Goal: Task Accomplishment & Management: Use online tool/utility

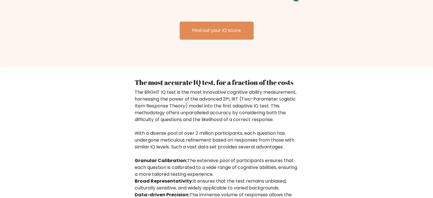
scroll to position [940, 0]
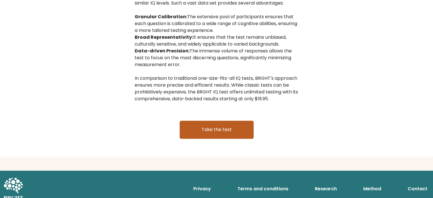
click at [243, 123] on link "Take the test" at bounding box center [217, 129] width 74 height 18
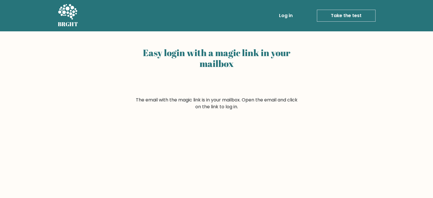
click at [291, 19] on link "Log in" at bounding box center [286, 15] width 18 height 11
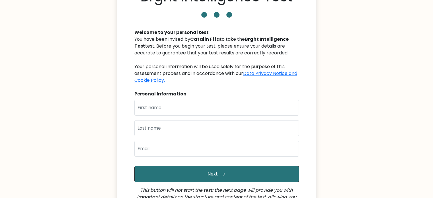
scroll to position [57, 0]
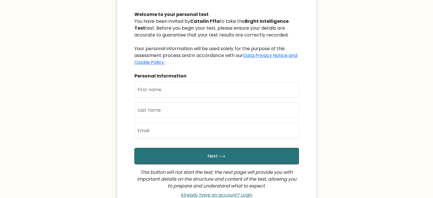
drag, startPoint x: 198, startPoint y: 81, endPoint x: 198, endPoint y: 84, distance: 3.1
click at [198, 81] on div "Welcome to your personal test You have been invited by Catalin Fffa to take the…" at bounding box center [216, 102] width 171 height 196
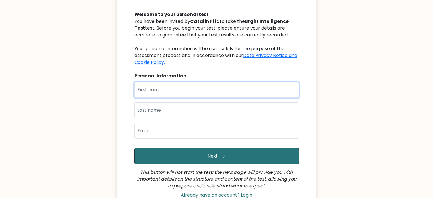
click at [198, 88] on input "text" at bounding box center [216, 90] width 164 height 16
type input "Catalin"
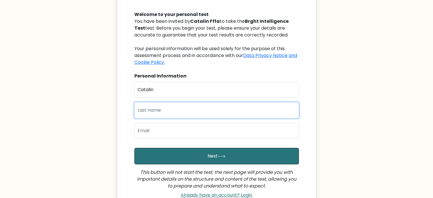
type input "Dragomir"
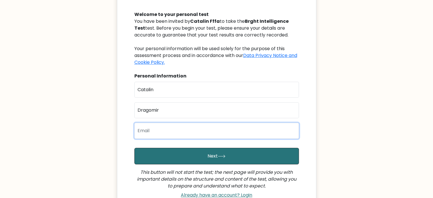
type input "catadragomir444@gmail.com"
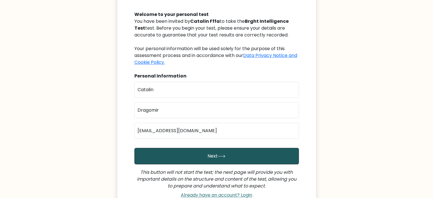
click at [200, 151] on button "Next" at bounding box center [216, 156] width 164 height 17
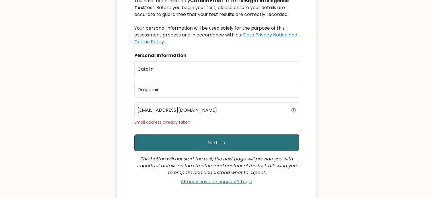
scroll to position [114, 0]
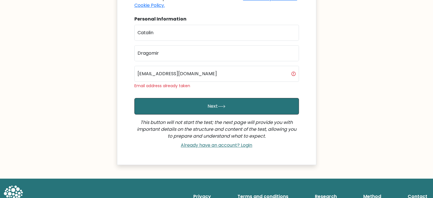
click at [216, 151] on div "Brght Intelligence Test Welcome to your personal test You have been invited by …" at bounding box center [216, 32] width 199 height 265
click at [216, 149] on div "Already have an account? Login" at bounding box center [216, 144] width 164 height 11
click at [221, 143] on link "Already have an account? Login" at bounding box center [216, 145] width 76 height 7
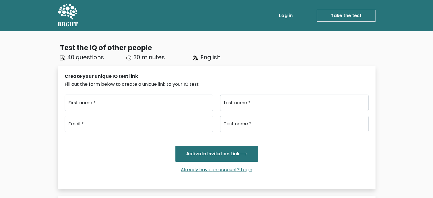
click at [186, 91] on div "Create your unique IQ test link Fill out the form below to create a unique link…" at bounding box center [217, 126] width 304 height 107
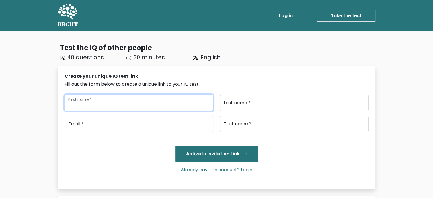
click at [181, 104] on input "First name *" at bounding box center [139, 102] width 149 height 17
type input "Catalin"
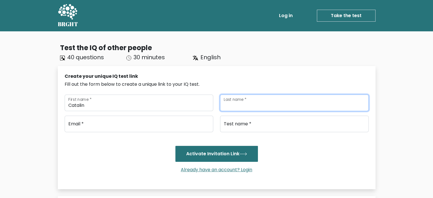
type input "Dragomir"
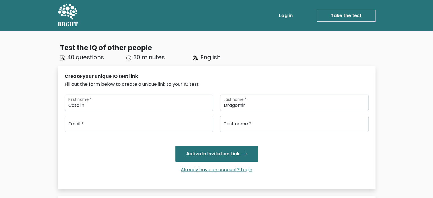
type input "catadragomir444@gmail.com"
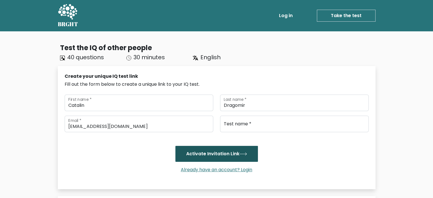
click at [220, 153] on button "Activate Invitation Link" at bounding box center [216, 154] width 83 height 16
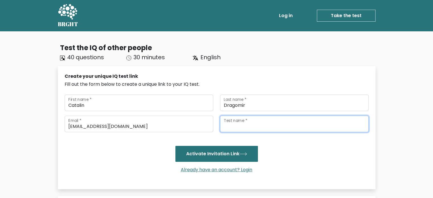
click at [248, 127] on input "Test name *" at bounding box center [294, 124] width 149 height 17
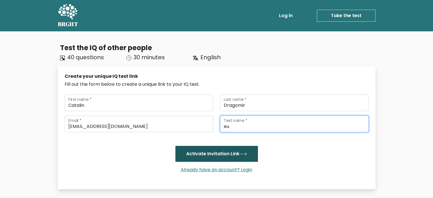
type input "eu"
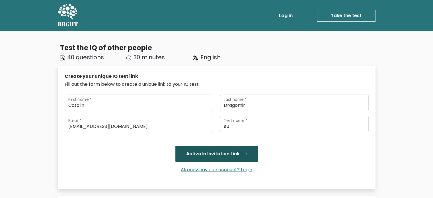
click at [226, 154] on button "Activate Invitation Link" at bounding box center [216, 154] width 83 height 16
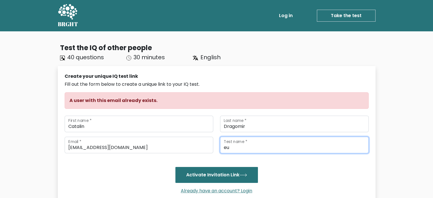
click at [238, 142] on input "eu" at bounding box center [294, 145] width 149 height 17
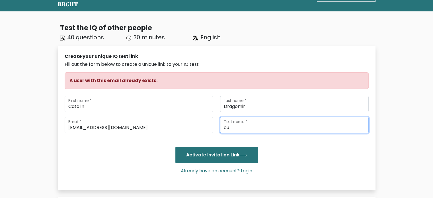
scroll to position [85, 0]
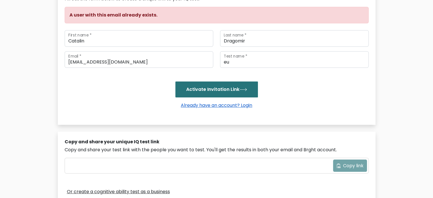
click at [237, 103] on link "Already have an account? Login" at bounding box center [216, 105] width 76 height 7
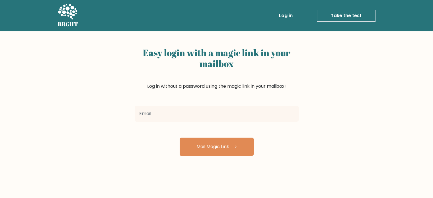
click at [182, 112] on input "email" at bounding box center [217, 114] width 164 height 16
type input "[EMAIL_ADDRESS][DOMAIN_NAME]"
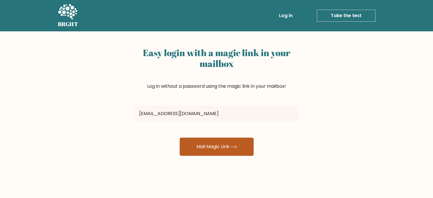
click at [217, 152] on button "Mail Magic Link" at bounding box center [217, 146] width 74 height 18
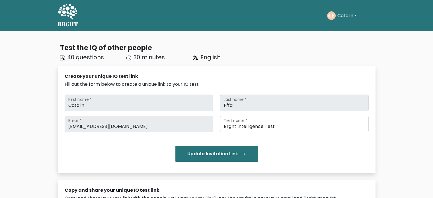
click at [73, 18] on icon at bounding box center [68, 12] width 20 height 17
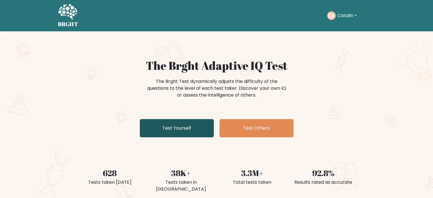
click at [167, 132] on link "Test Yourself" at bounding box center [177, 128] width 74 height 18
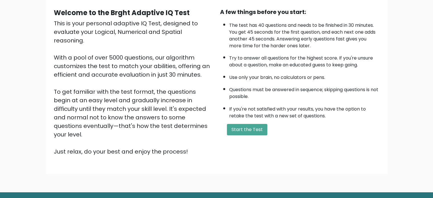
scroll to position [63, 0]
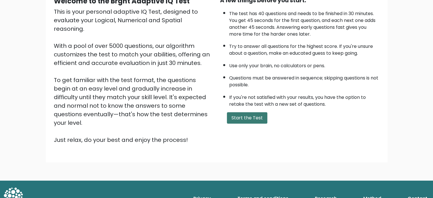
click at [246, 114] on button "Start the Test" at bounding box center [247, 117] width 40 height 11
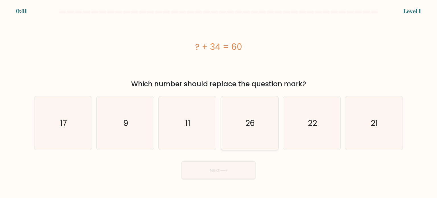
click at [250, 129] on icon "26" at bounding box center [249, 122] width 53 height 53
click at [219, 102] on input "d. 26" at bounding box center [219, 100] width 0 height 3
radio input "true"
click at [220, 170] on button "Next" at bounding box center [219, 170] width 74 height 18
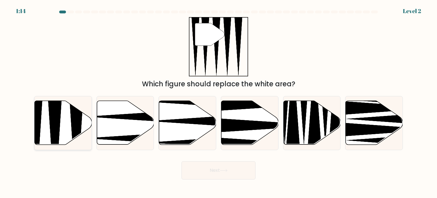
click at [61, 122] on icon at bounding box center [63, 123] width 57 height 44
click at [219, 102] on input "a." at bounding box center [219, 100] width 0 height 3
radio input "true"
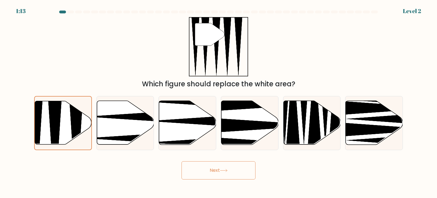
click at [200, 170] on button "Next" at bounding box center [219, 170] width 74 height 18
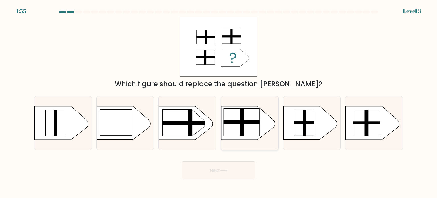
click at [250, 128] on rect at bounding box center [242, 121] width 36 height 27
click at [219, 102] on input "d." at bounding box center [219, 100] width 0 height 3
radio input "true"
click at [233, 166] on button "Next" at bounding box center [219, 170] width 74 height 18
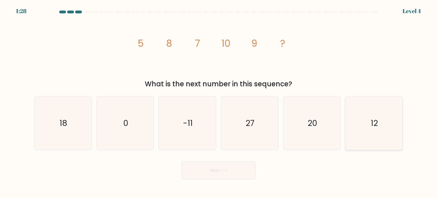
click at [378, 133] on icon "12" at bounding box center [373, 122] width 53 height 53
click at [219, 102] on input "f. 12" at bounding box center [219, 100] width 0 height 3
radio input "true"
click at [206, 175] on button "Next" at bounding box center [219, 170] width 74 height 18
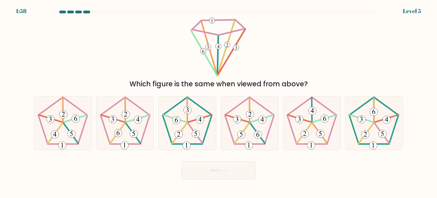
drag, startPoint x: 290, startPoint y: 121, endPoint x: 282, endPoint y: 129, distance: 11.5
click at [290, 121] on icon at bounding box center [311, 122] width 53 height 53
click at [219, 102] on input "e." at bounding box center [219, 100] width 0 height 3
radio input "true"
click at [233, 166] on button "Next" at bounding box center [219, 170] width 74 height 18
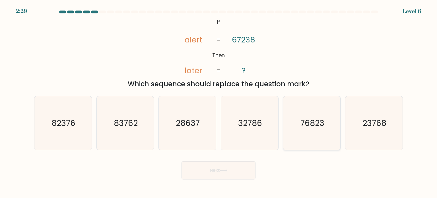
click at [298, 131] on icon "76823" at bounding box center [311, 122] width 53 height 53
click at [219, 102] on input "e. 76823" at bounding box center [219, 100] width 0 height 3
radio input "true"
click at [200, 169] on button "Next" at bounding box center [219, 170] width 74 height 18
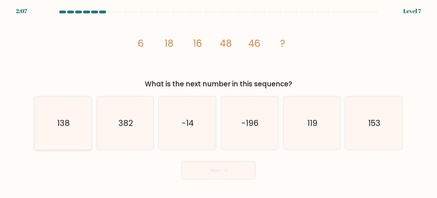
click at [77, 129] on icon "138" at bounding box center [62, 122] width 53 height 53
click at [219, 102] on input "a. 138" at bounding box center [219, 100] width 0 height 3
radio input "true"
click at [233, 172] on button "Next" at bounding box center [219, 170] width 74 height 18
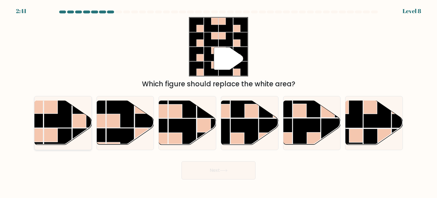
click at [71, 120] on rect at bounding box center [58, 114] width 28 height 28
click at [219, 102] on input "a." at bounding box center [219, 100] width 0 height 3
radio input "true"
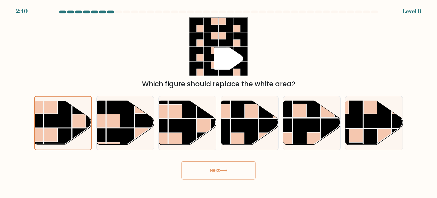
click at [209, 177] on button "Next" at bounding box center [219, 170] width 74 height 18
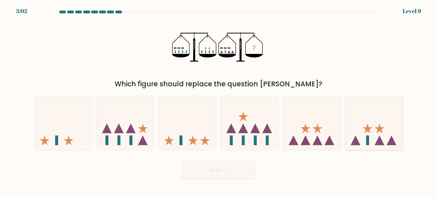
click at [377, 140] on icon at bounding box center [373, 122] width 57 height 47
click at [219, 102] on input "f." at bounding box center [219, 100] width 0 height 3
radio input "true"
click at [235, 172] on button "Next" at bounding box center [219, 170] width 74 height 18
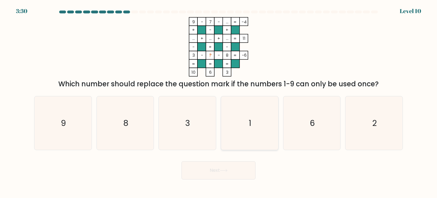
click at [234, 123] on icon "1" at bounding box center [249, 122] width 53 height 53
click at [219, 102] on input "d. 1" at bounding box center [219, 100] width 0 height 3
radio input "true"
click at [224, 170] on icon at bounding box center [223, 170] width 7 height 3
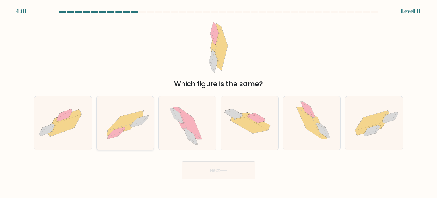
click at [134, 131] on icon at bounding box center [125, 122] width 57 height 41
click at [219, 102] on input "b." at bounding box center [219, 100] width 0 height 3
radio input "true"
click at [210, 167] on button "Next" at bounding box center [219, 170] width 74 height 18
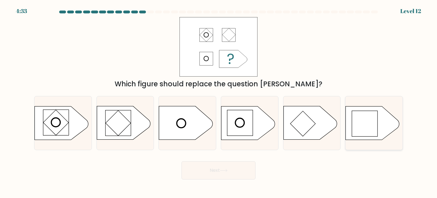
click at [358, 128] on rect at bounding box center [365, 124] width 26 height 26
click at [219, 102] on input "f." at bounding box center [219, 100] width 0 height 3
radio input "true"
click at [232, 169] on button "Next" at bounding box center [219, 170] width 74 height 18
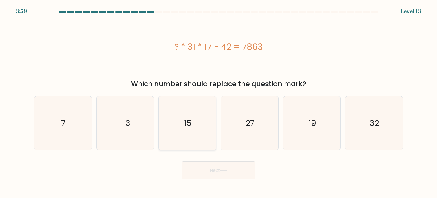
click at [189, 109] on icon "15" at bounding box center [186, 122] width 53 height 53
click at [219, 102] on input "c. 15" at bounding box center [219, 100] width 0 height 3
radio input "true"
click at [210, 174] on button "Next" at bounding box center [219, 170] width 74 height 18
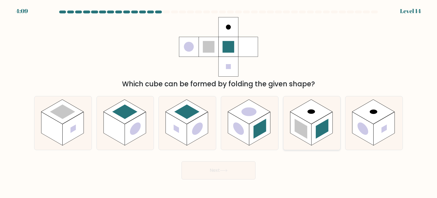
click at [306, 114] on rect at bounding box center [311, 111] width 42 height 24
click at [219, 102] on input "e." at bounding box center [219, 100] width 0 height 3
radio input "true"
click at [225, 172] on icon at bounding box center [224, 170] width 8 height 3
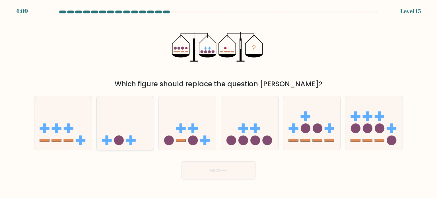
click at [133, 130] on icon at bounding box center [125, 122] width 57 height 47
click at [219, 102] on input "b." at bounding box center [219, 100] width 0 height 3
radio input "true"
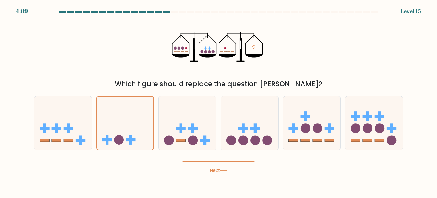
click at [223, 168] on button "Next" at bounding box center [219, 170] width 74 height 18
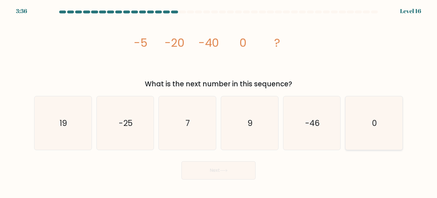
click at [400, 136] on icon "0" at bounding box center [373, 122] width 53 height 53
click at [219, 102] on input "f. 0" at bounding box center [219, 100] width 0 height 3
radio input "true"
drag, startPoint x: 208, startPoint y: 178, endPoint x: 213, endPoint y: 170, distance: 9.7
click at [208, 178] on button "Next" at bounding box center [219, 170] width 74 height 18
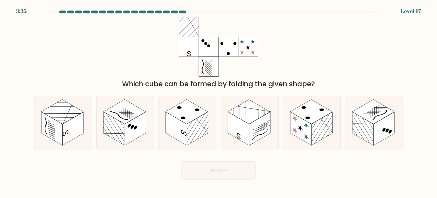
click at [214, 169] on button "Next" at bounding box center [219, 170] width 74 height 18
click at [149, 157] on div "Next" at bounding box center [219, 168] width 376 height 22
click at [174, 78] on div "Which cube can be formed by folding the given shape?" at bounding box center [219, 53] width 376 height 72
click at [178, 108] on circle at bounding box center [179, 108] width 7 height 4
click at [219, 102] on input "c." at bounding box center [219, 100] width 0 height 3
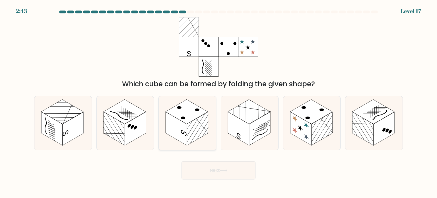
radio input "true"
click at [230, 175] on button "Next" at bounding box center [219, 170] width 74 height 18
